Goal: Task Accomplishment & Management: Manage account settings

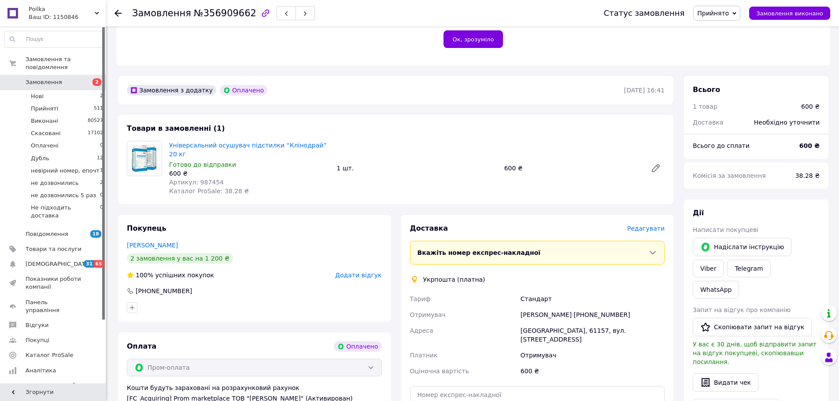
scroll to position [176, 0]
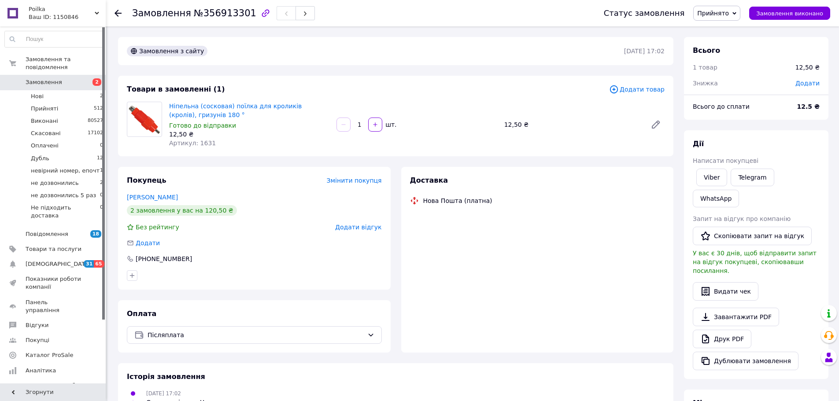
click at [364, 123] on input "1" at bounding box center [359, 125] width 14 height 7
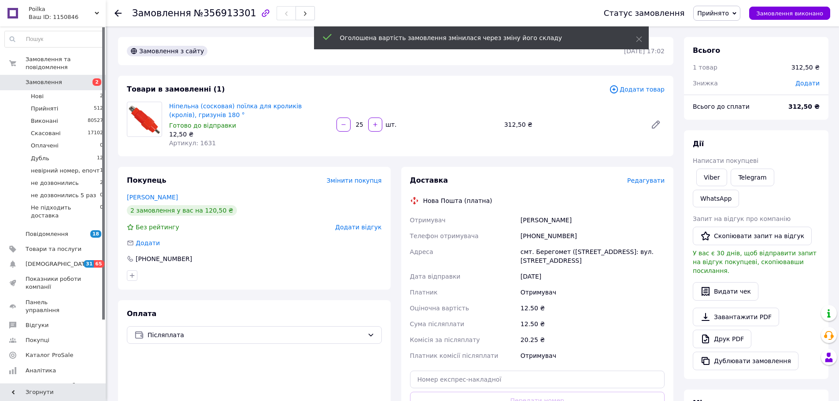
type input "25"
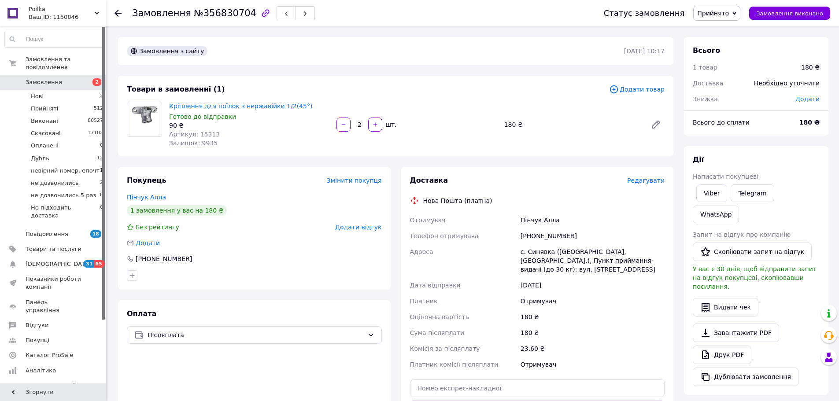
click at [650, 181] on span "Редагувати" at bounding box center [645, 180] width 37 height 7
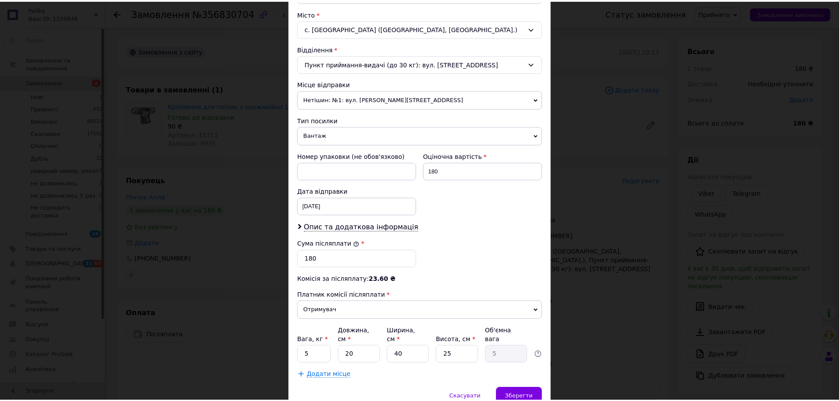
scroll to position [271, 0]
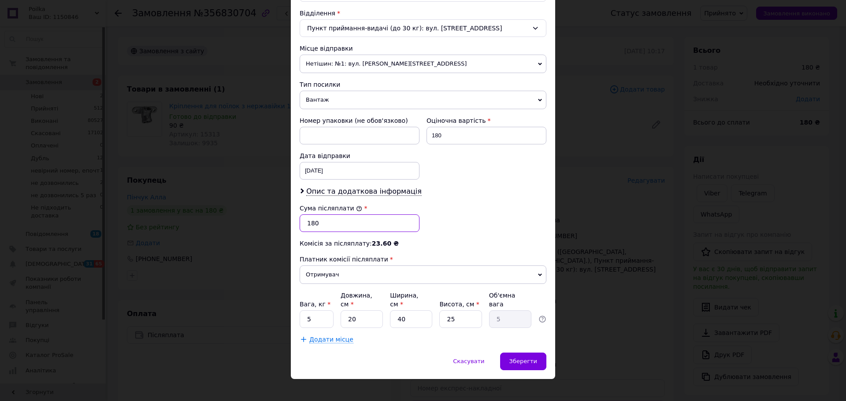
click at [338, 223] on input "180" at bounding box center [359, 223] width 120 height 18
type input "270"
click at [452, 141] on input "180" at bounding box center [486, 136] width 120 height 18
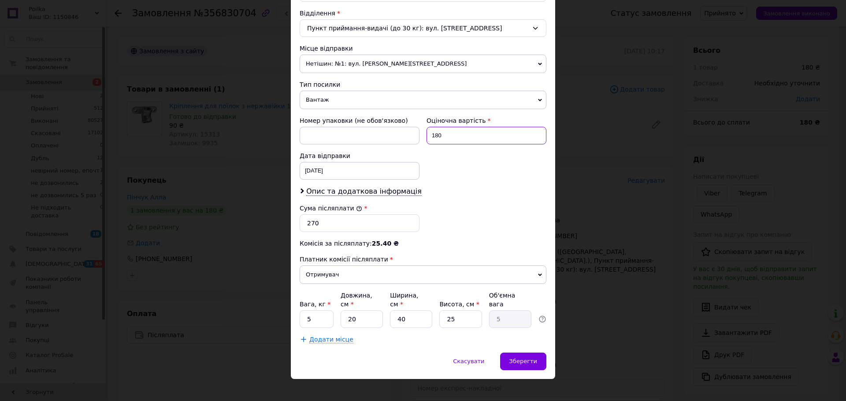
click at [452, 141] on input "180" at bounding box center [486, 136] width 120 height 18
type input "270"
click at [529, 353] on div "Зберегти" at bounding box center [523, 362] width 46 height 18
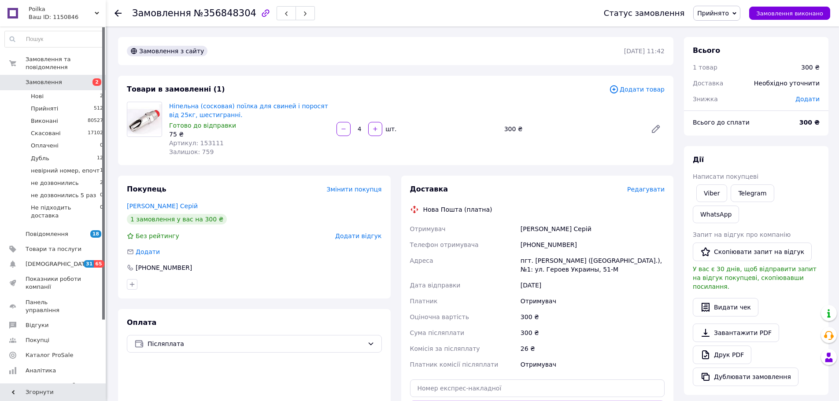
click at [290, 70] on div "Замовлення з сайту 12.08.2025 | 11:42 Товари в замовленні (1) Додати товар Ніпе…" at bounding box center [396, 322] width 566 height 571
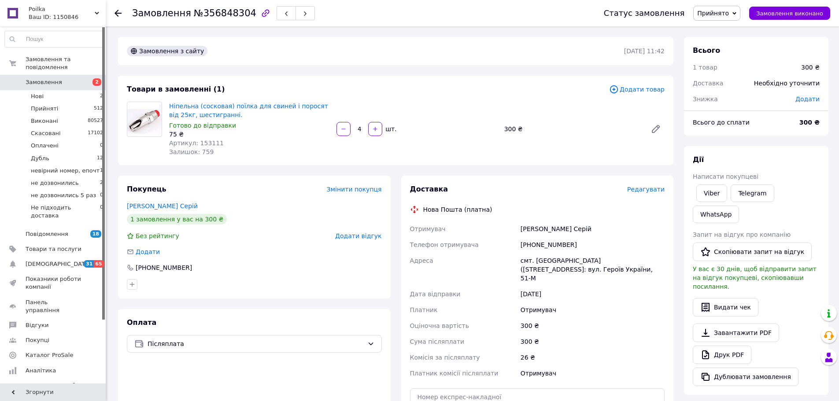
click at [633, 86] on span "Додати товар" at bounding box center [636, 90] width 55 height 10
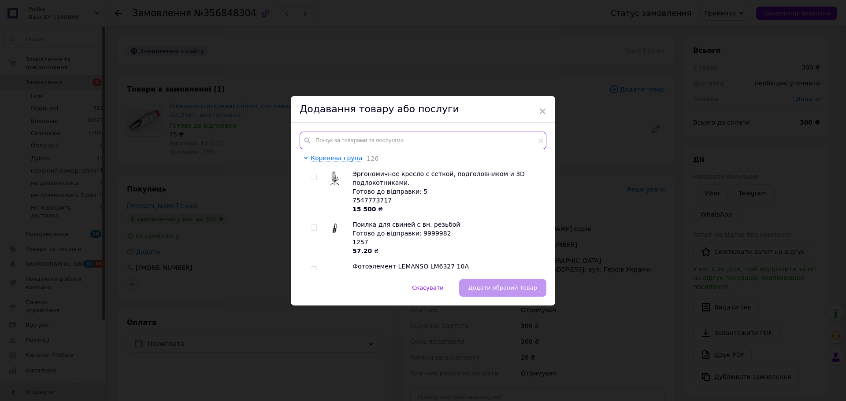
paste input "1832"
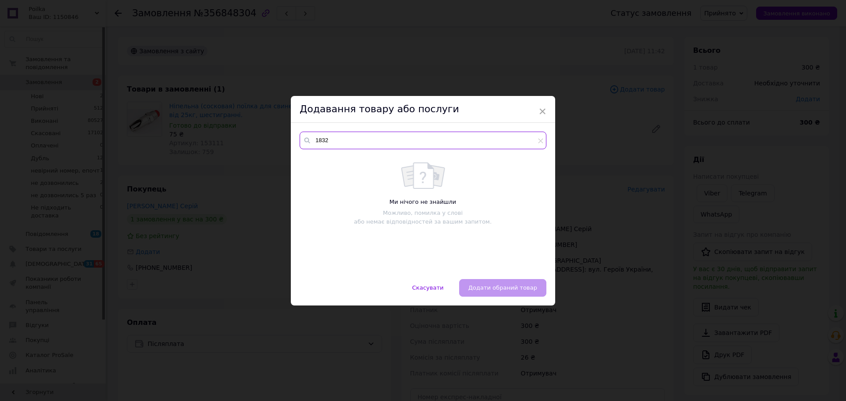
type input "1832"
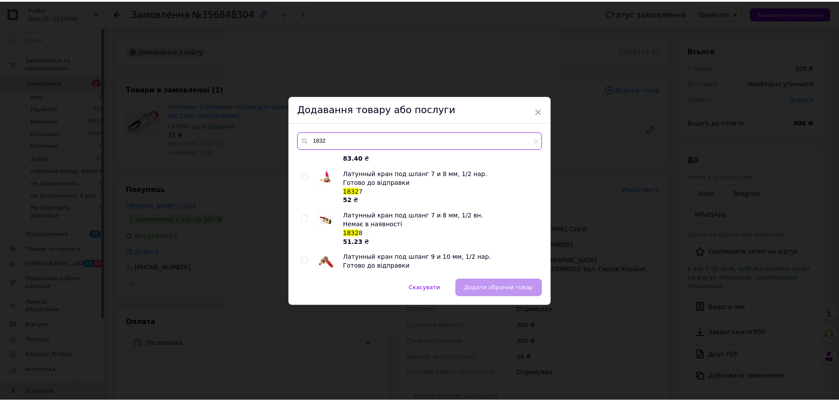
scroll to position [705, 0]
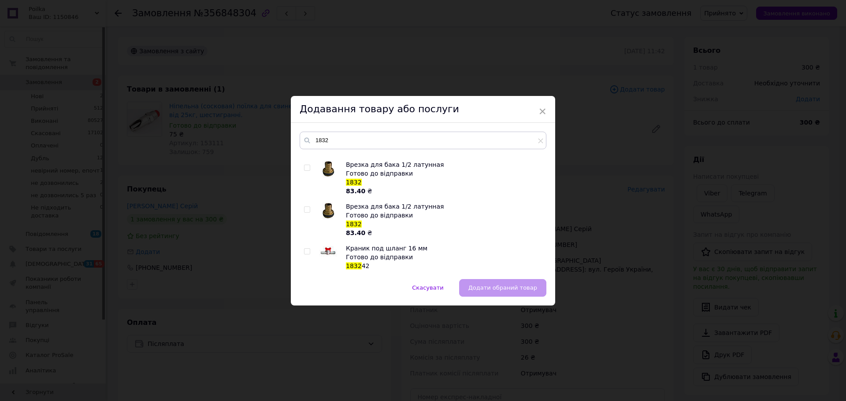
click at [304, 166] on input "checkbox" at bounding box center [307, 168] width 6 height 6
checkbox input "true"
click at [503, 294] on button "Додати обраний товар" at bounding box center [502, 288] width 87 height 18
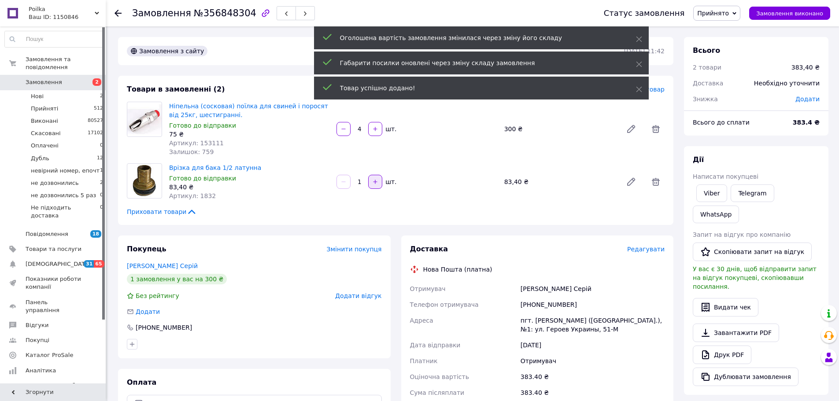
click at [374, 182] on icon "button" at bounding box center [375, 182] width 6 height 6
type input "2"
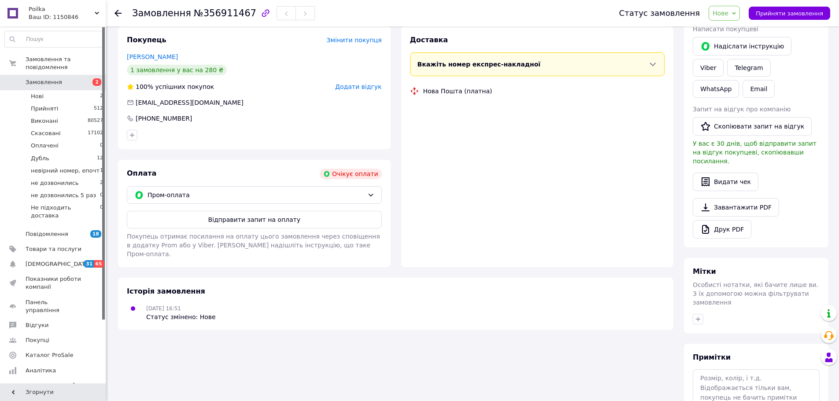
scroll to position [163, 0]
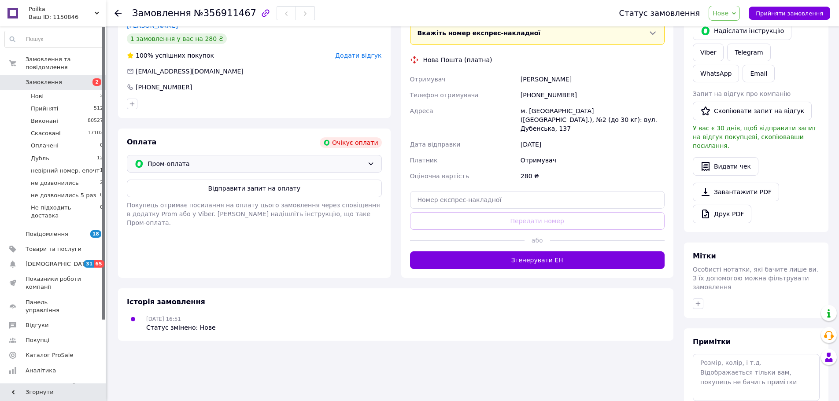
click at [194, 163] on span "Пром-оплата" at bounding box center [256, 164] width 216 height 10
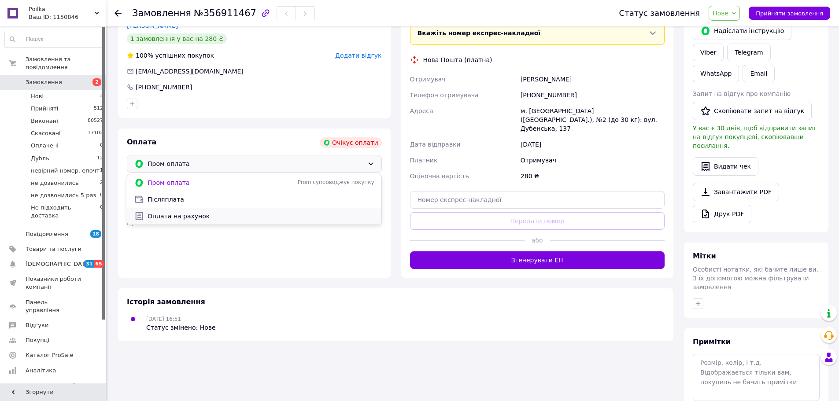
click at [185, 214] on span "Оплата на рахунок" at bounding box center [261, 216] width 227 height 9
